Goal: Task Accomplishment & Management: Use online tool/utility

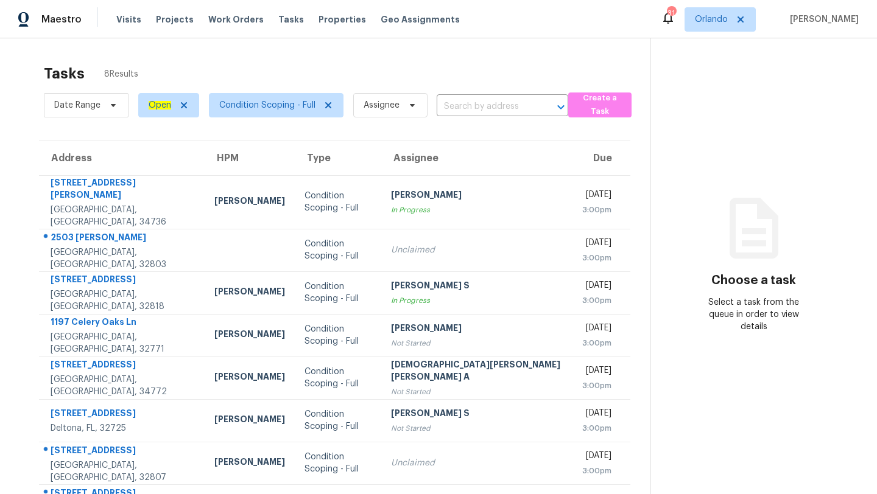
scroll to position [38, 0]
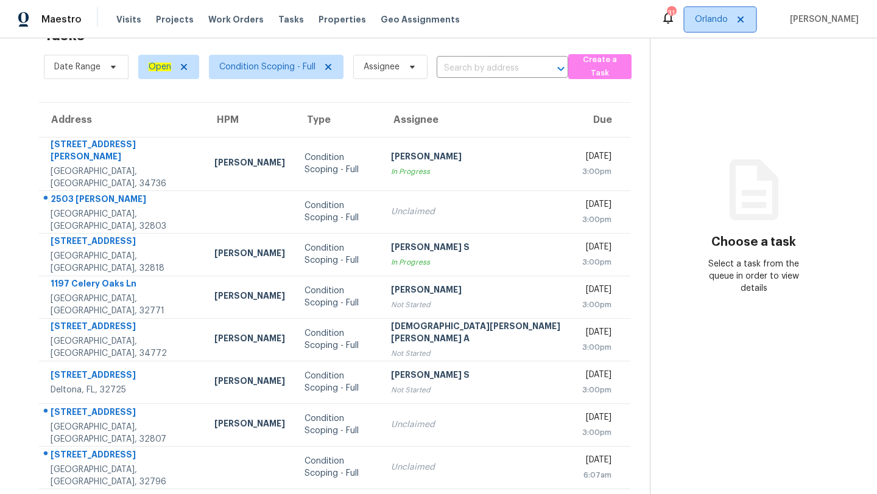
click at [722, 18] on span "Orlando" at bounding box center [711, 19] width 33 height 12
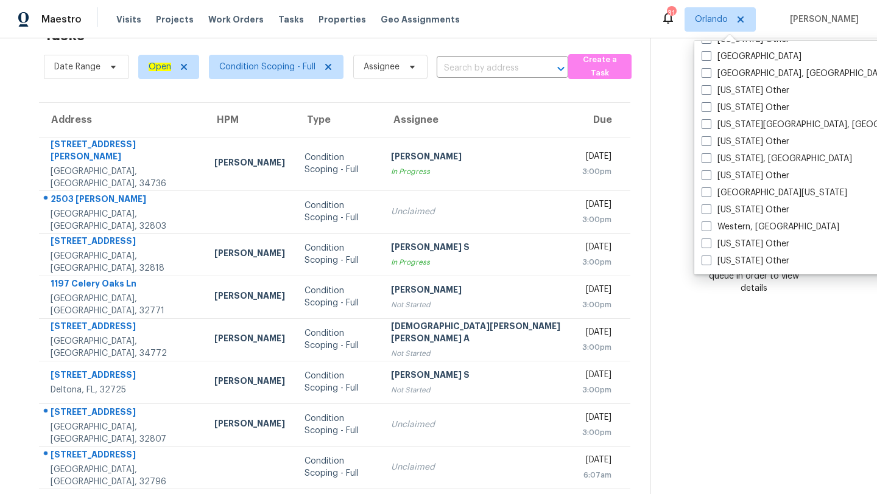
scroll to position [1680, 0]
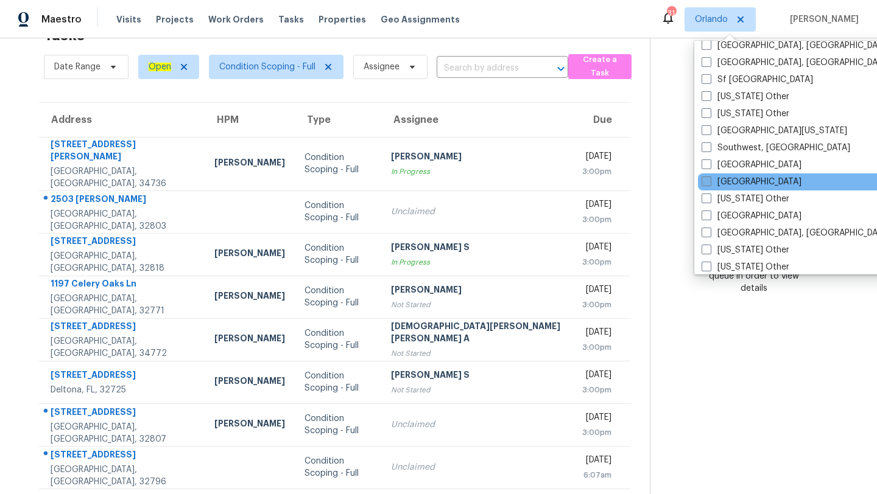
click at [708, 183] on span at bounding box center [707, 182] width 10 height 10
click at [708, 183] on input "[GEOGRAPHIC_DATA]" at bounding box center [706, 180] width 8 height 8
checkbox input "true"
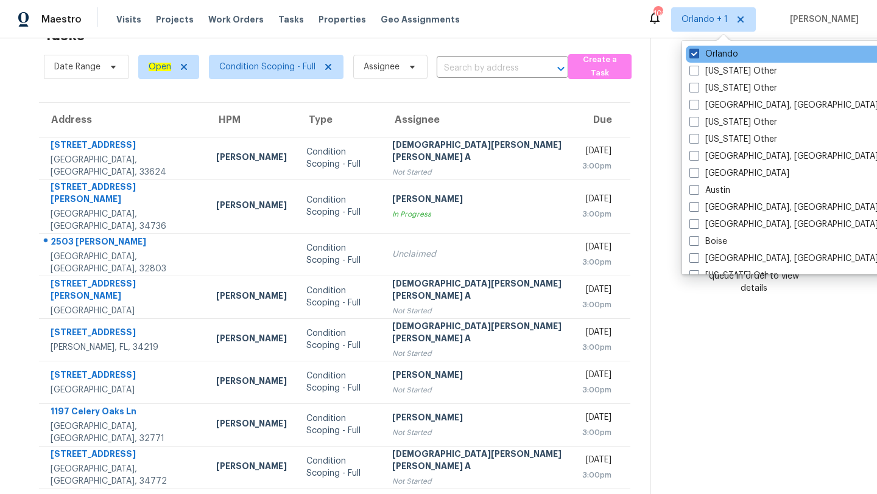
scroll to position [38, 0]
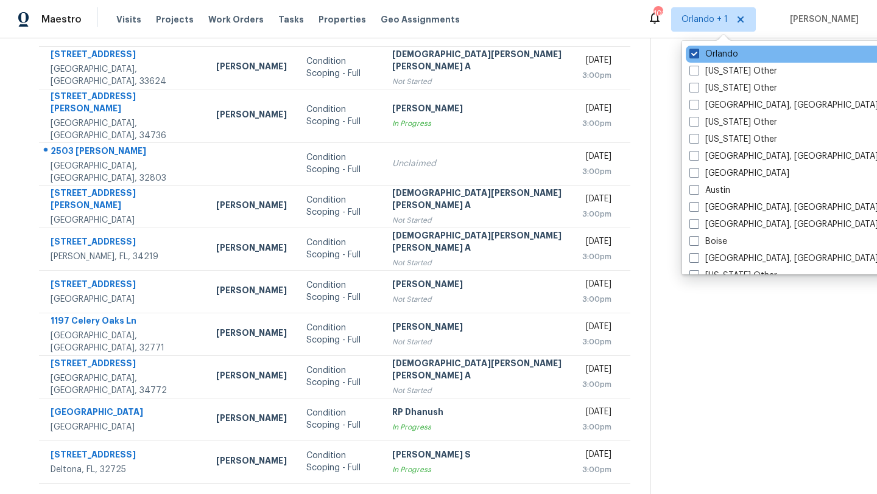
click at [700, 52] on label "Orlando" at bounding box center [713, 54] width 49 height 12
click at [697, 52] on input "Orlando" at bounding box center [693, 52] width 8 height 8
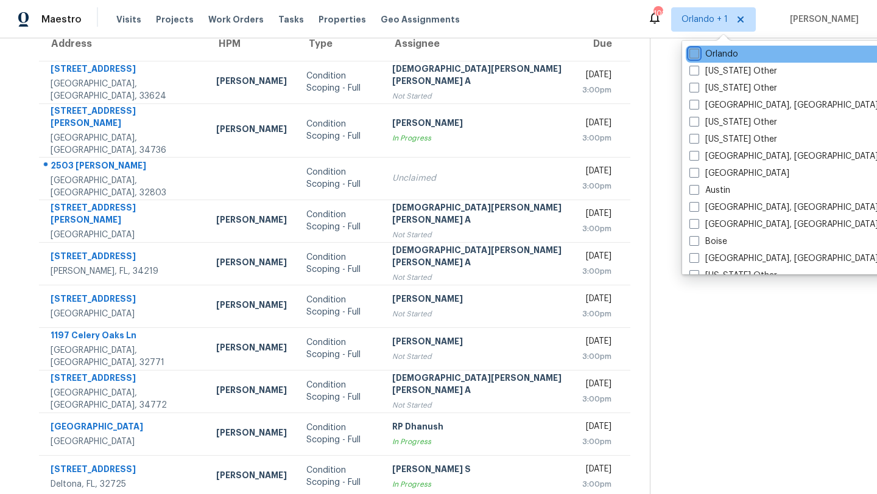
checkbox input "false"
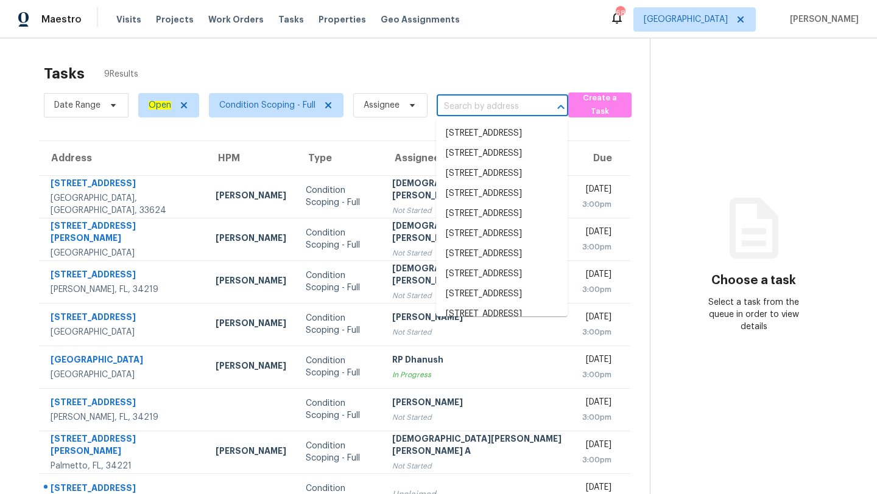
click at [475, 104] on input "text" at bounding box center [485, 106] width 97 height 19
paste input "[STREET_ADDRESS]"
type input "[STREET_ADDRESS]"
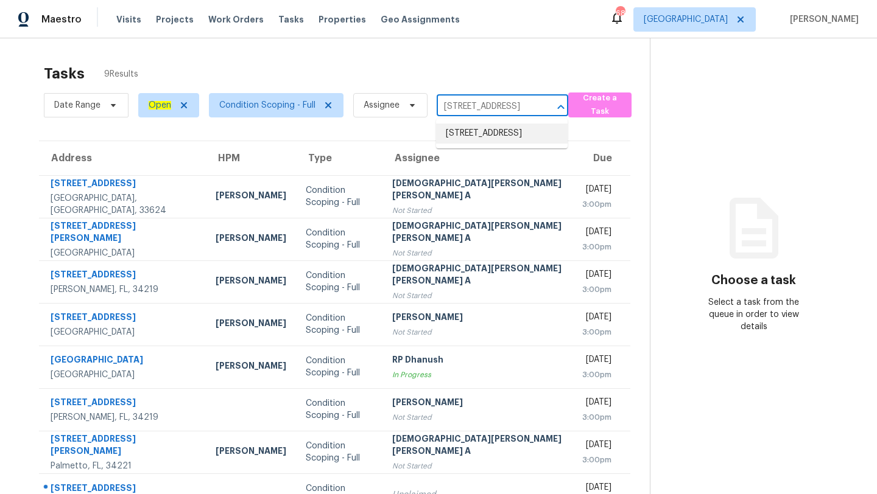
click at [482, 133] on li "[STREET_ADDRESS]" at bounding box center [502, 134] width 132 height 20
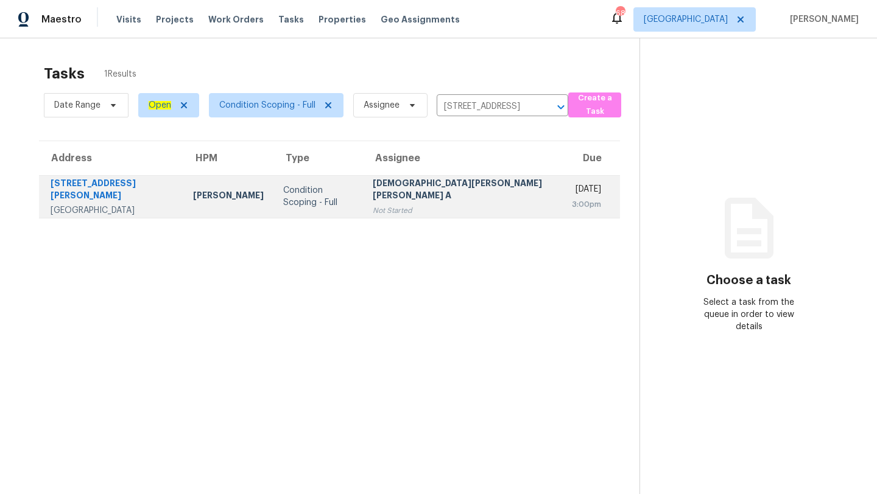
click at [448, 211] on td "[PERSON_NAME] [PERSON_NAME] A Not Started" at bounding box center [462, 196] width 199 height 43
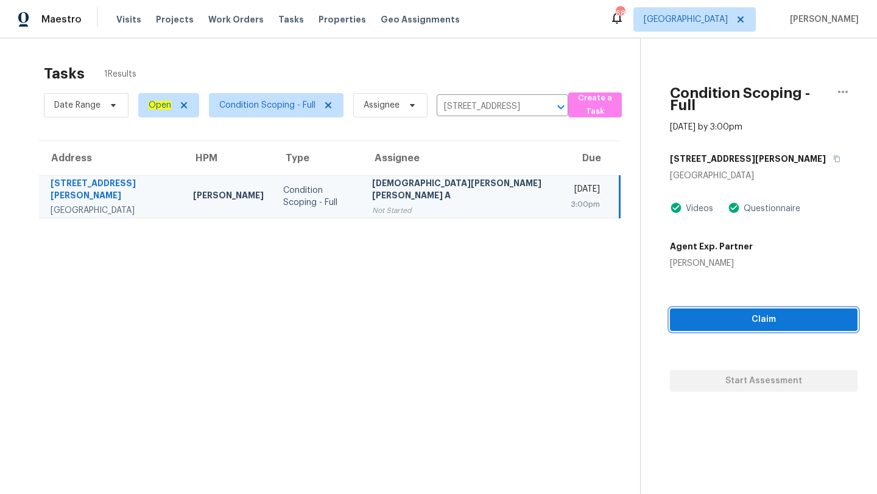
click at [702, 312] on span "Claim" at bounding box center [764, 319] width 168 height 15
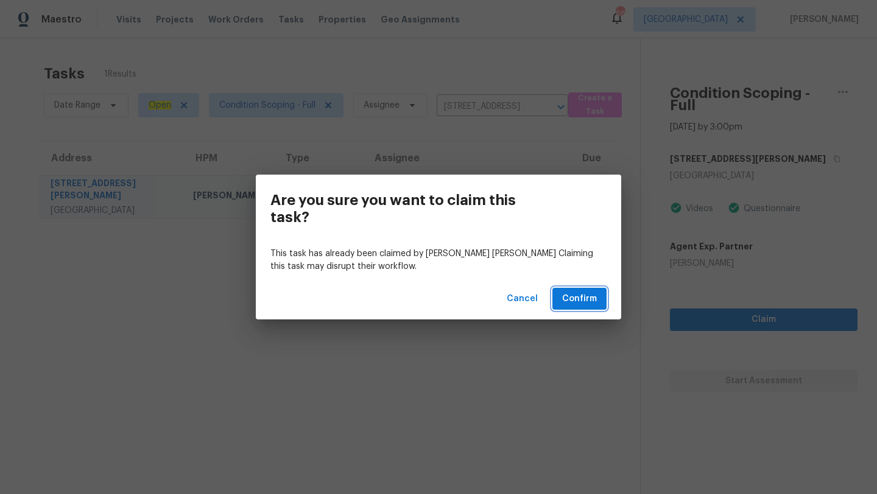
click at [597, 304] on button "Confirm" at bounding box center [579, 299] width 54 height 23
